Goal: Understand process/instructions: Learn how to perform a task or action

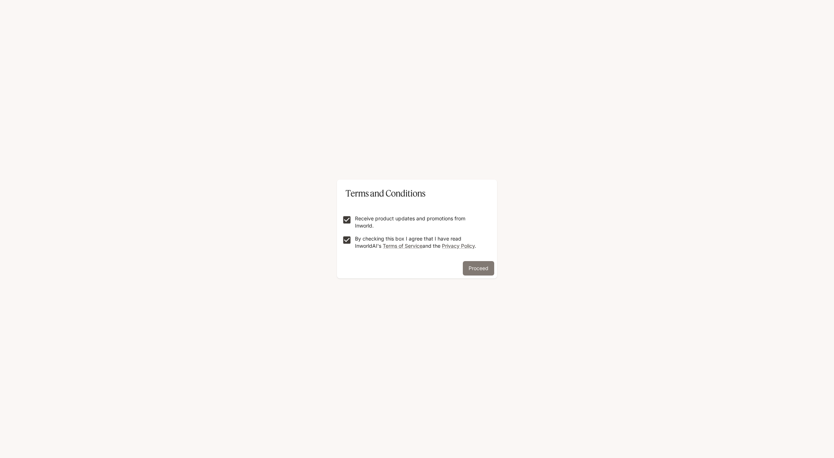
click at [477, 273] on button "Proceed" at bounding box center [478, 268] width 31 height 14
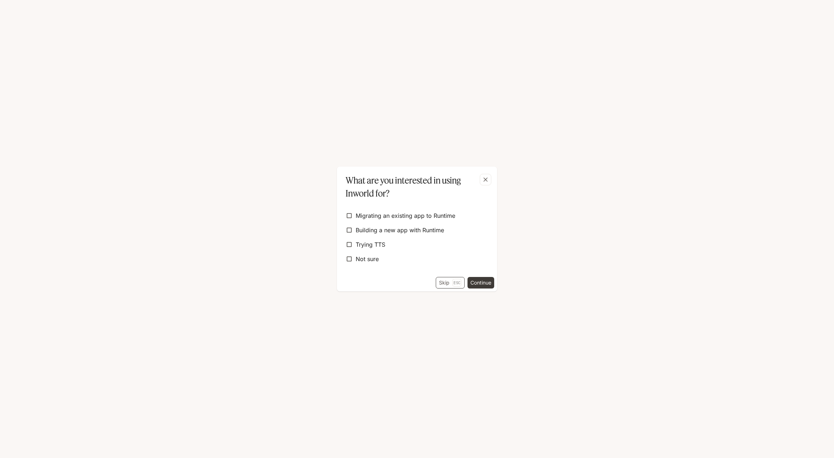
click at [451, 283] on button "Skip Esc" at bounding box center [450, 283] width 29 height 12
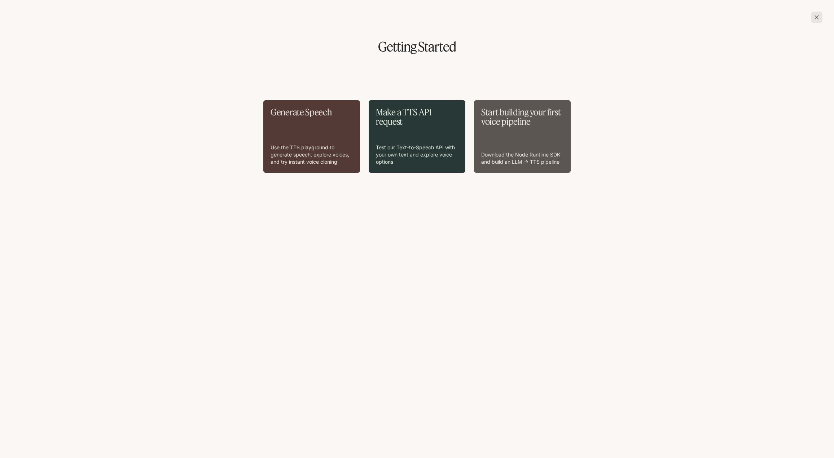
click at [402, 137] on div "Make a TTS API request Test our Text-to-Speech API with your own text and explo…" at bounding box center [417, 137] width 82 height 58
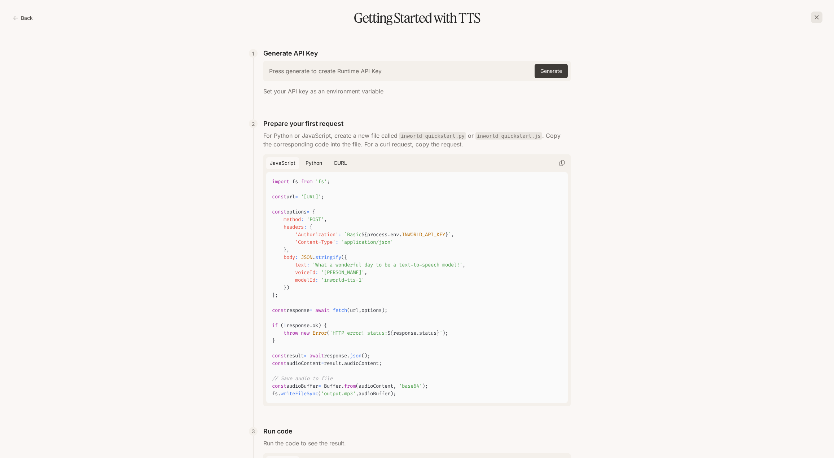
click at [306, 73] on h6 "Press generate to create Runtime API Key" at bounding box center [325, 71] width 113 height 8
click at [546, 71] on button "Generate" at bounding box center [551, 71] width 33 height 14
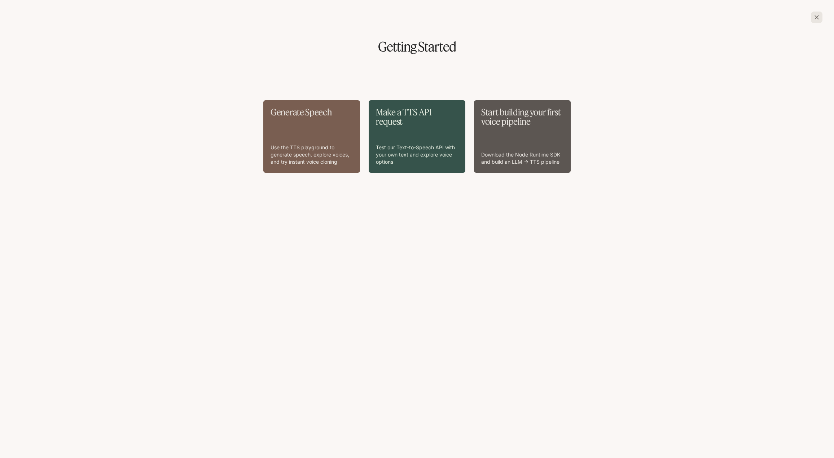
click at [306, 132] on div "Generate Speech Use the TTS playground to generate speech, explore voices, and …" at bounding box center [312, 137] width 82 height 58
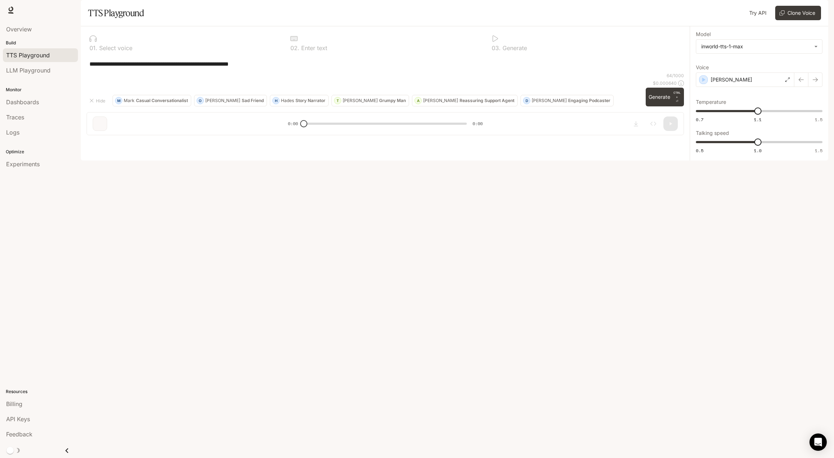
click at [579, 141] on div "**********" at bounding box center [385, 83] width 609 height 115
